Goal: Find contact information: Find contact information

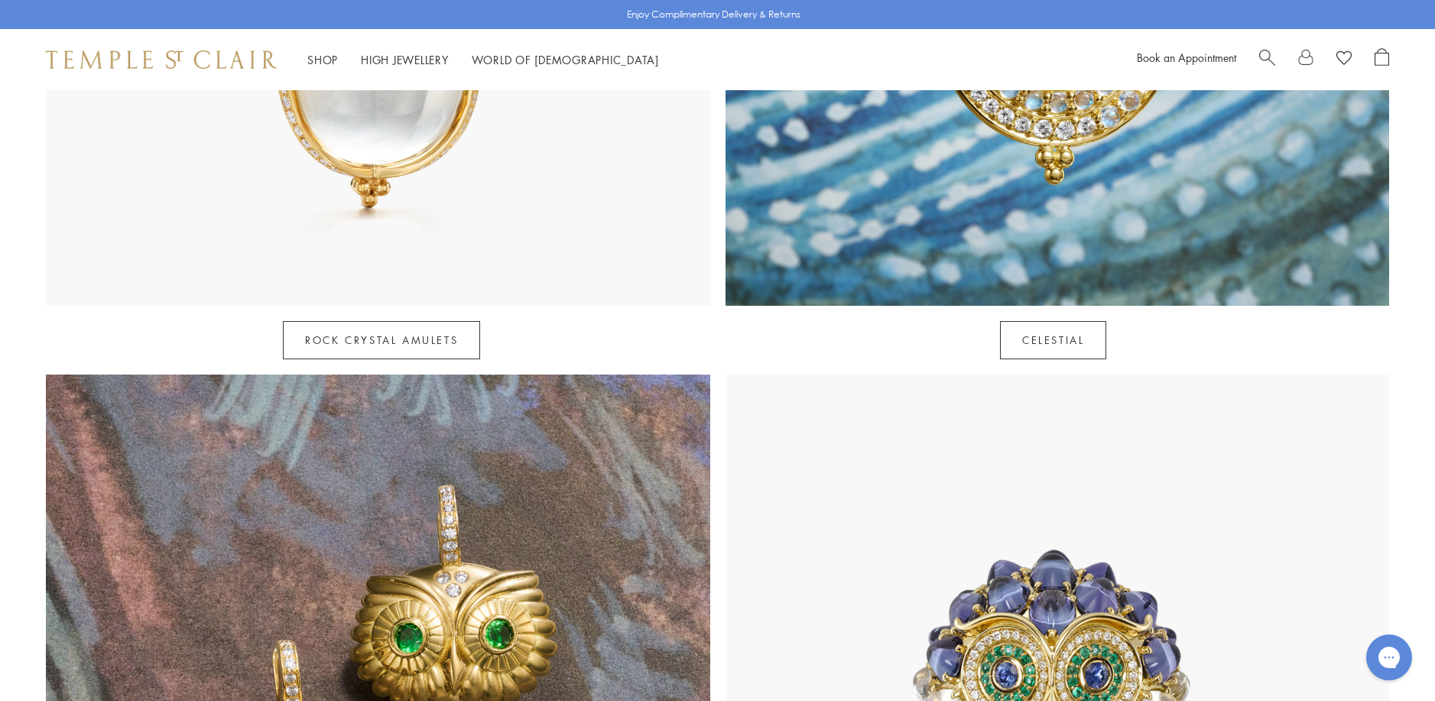
scroll to position [1299, 0]
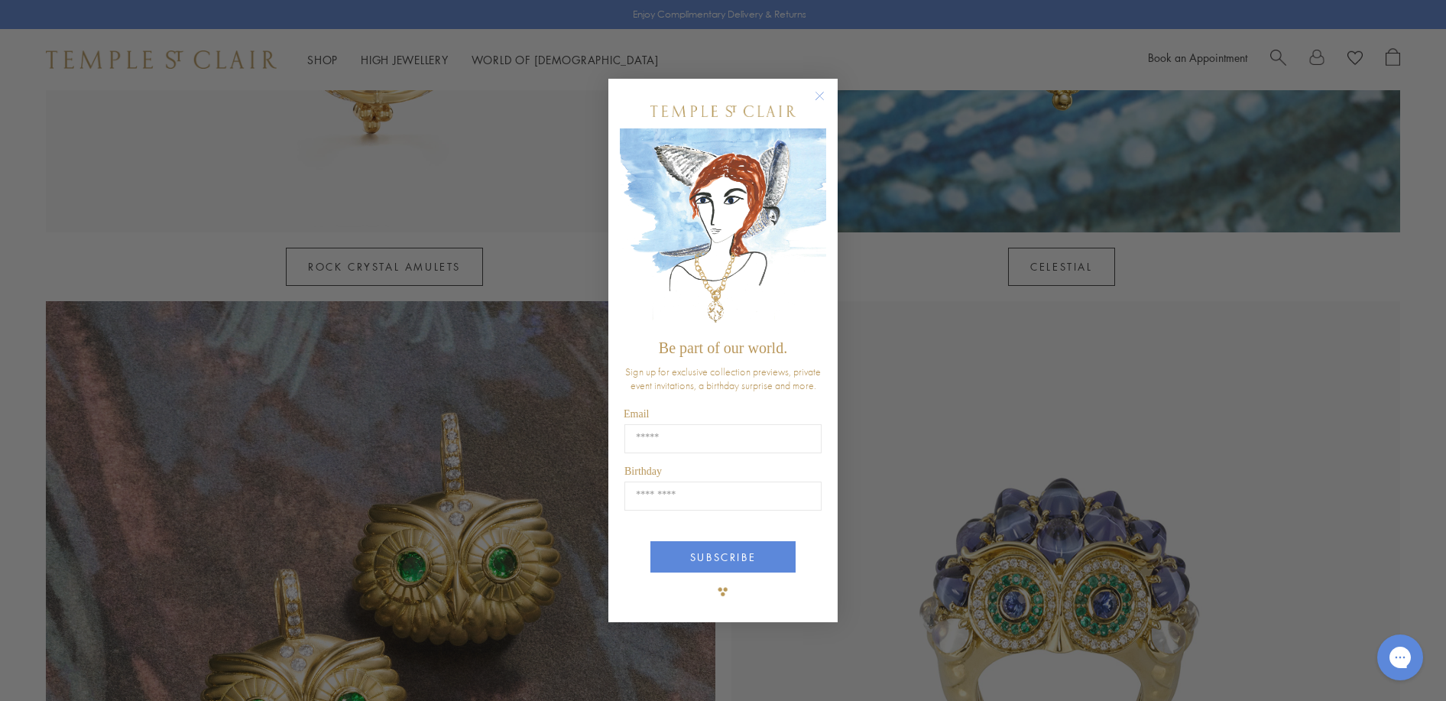
click at [819, 95] on circle "Close dialog" at bounding box center [820, 95] width 18 height 18
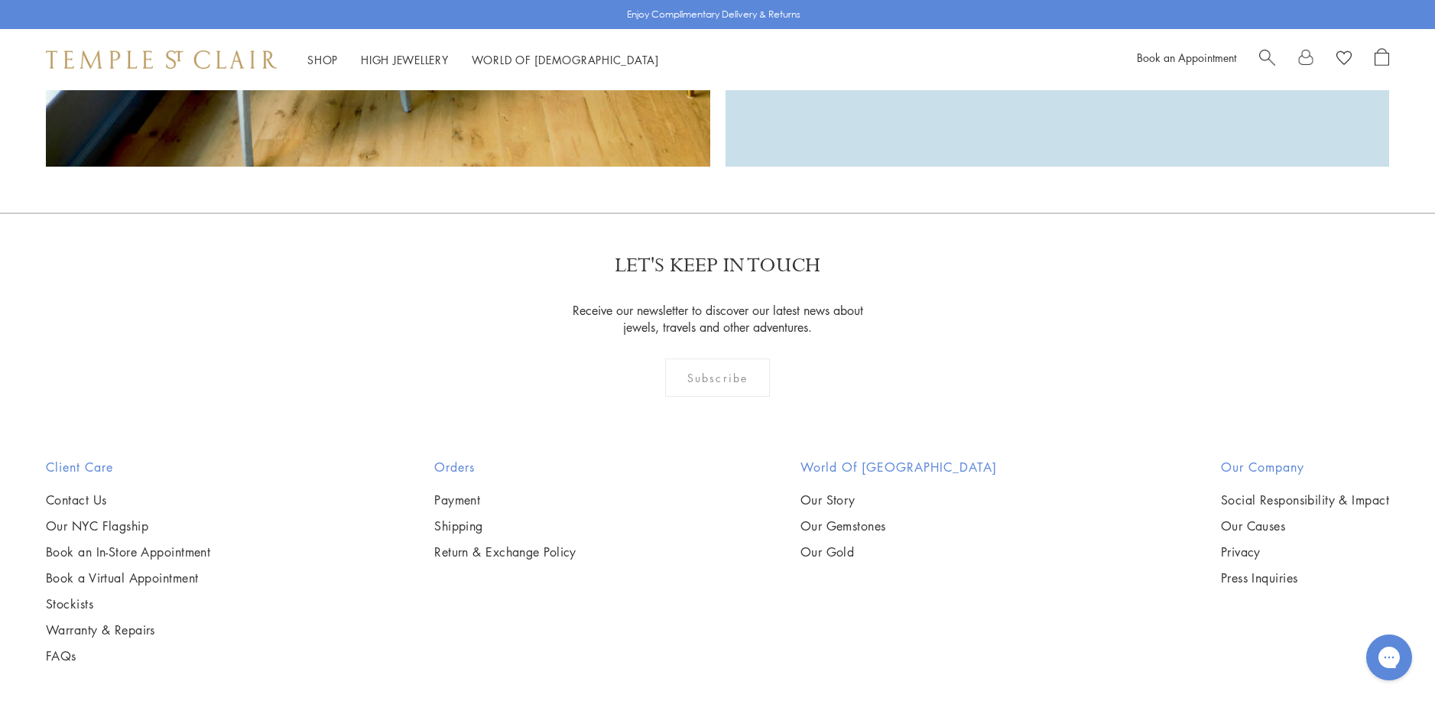
scroll to position [4934, 0]
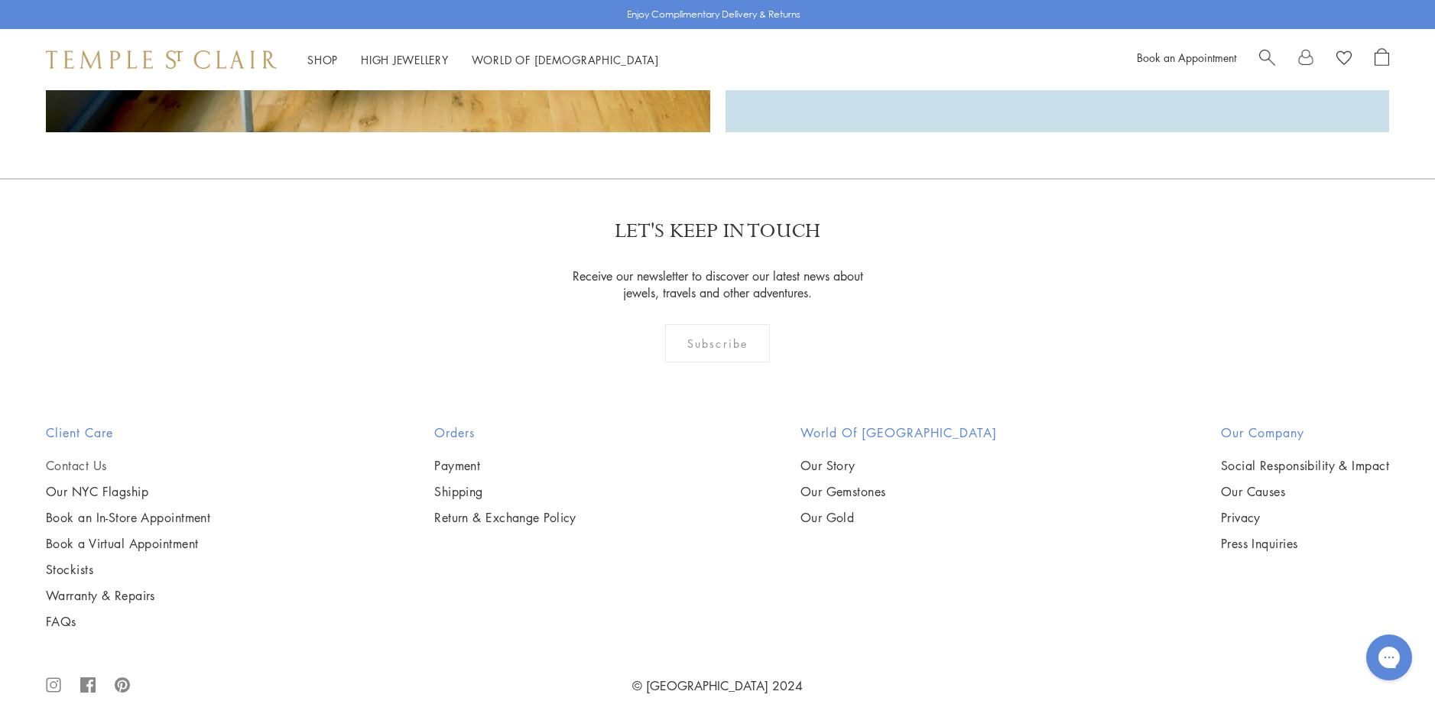
click at [64, 457] on link "Contact Us" at bounding box center [128, 465] width 164 height 17
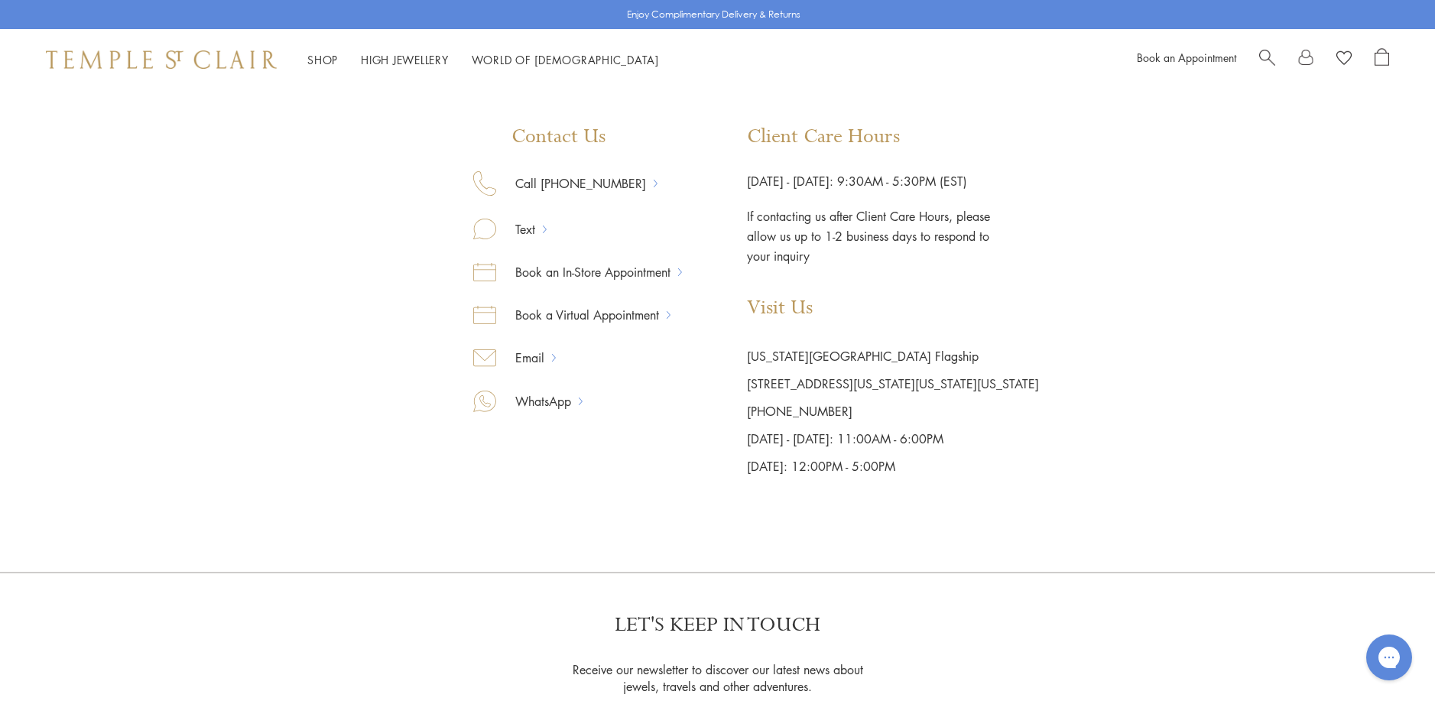
scroll to position [229, 0]
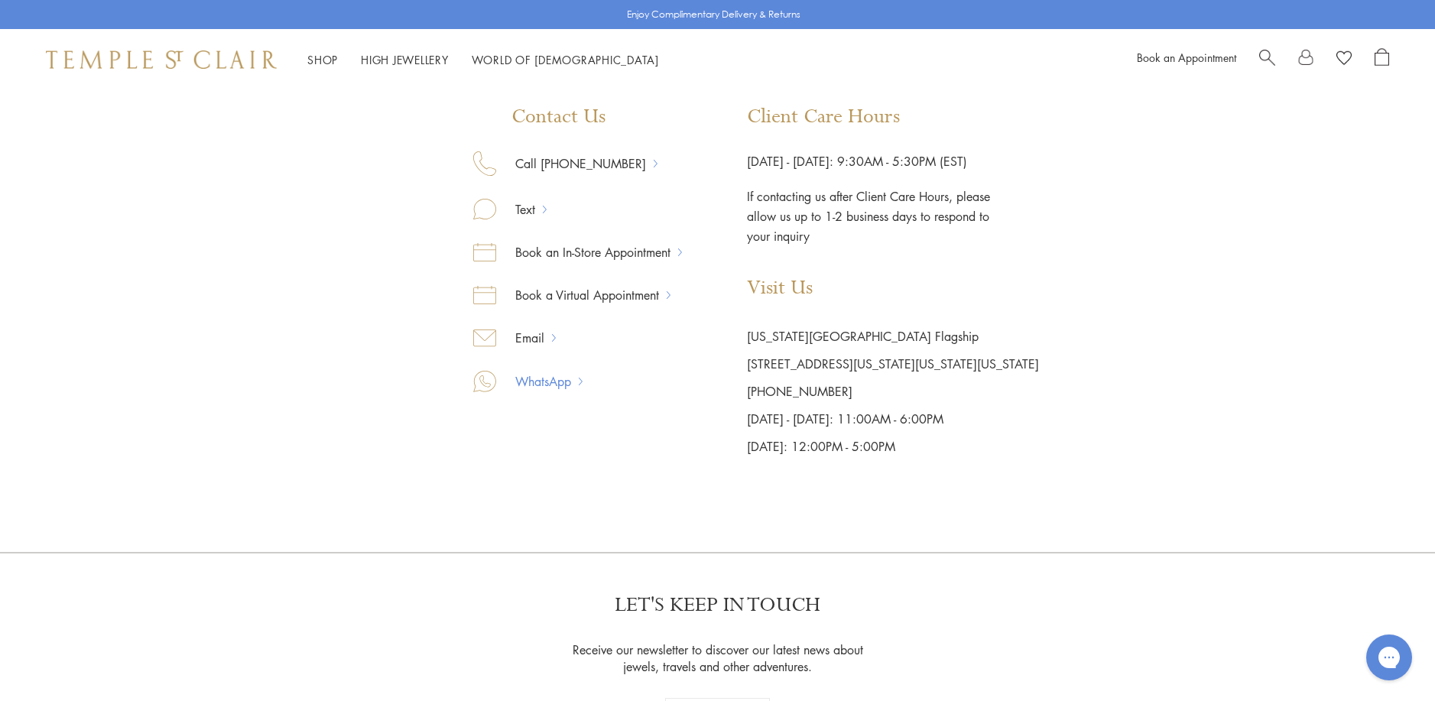
click at [540, 381] on link "WhatsApp" at bounding box center [537, 381] width 83 height 20
